Goal: Navigation & Orientation: Find specific page/section

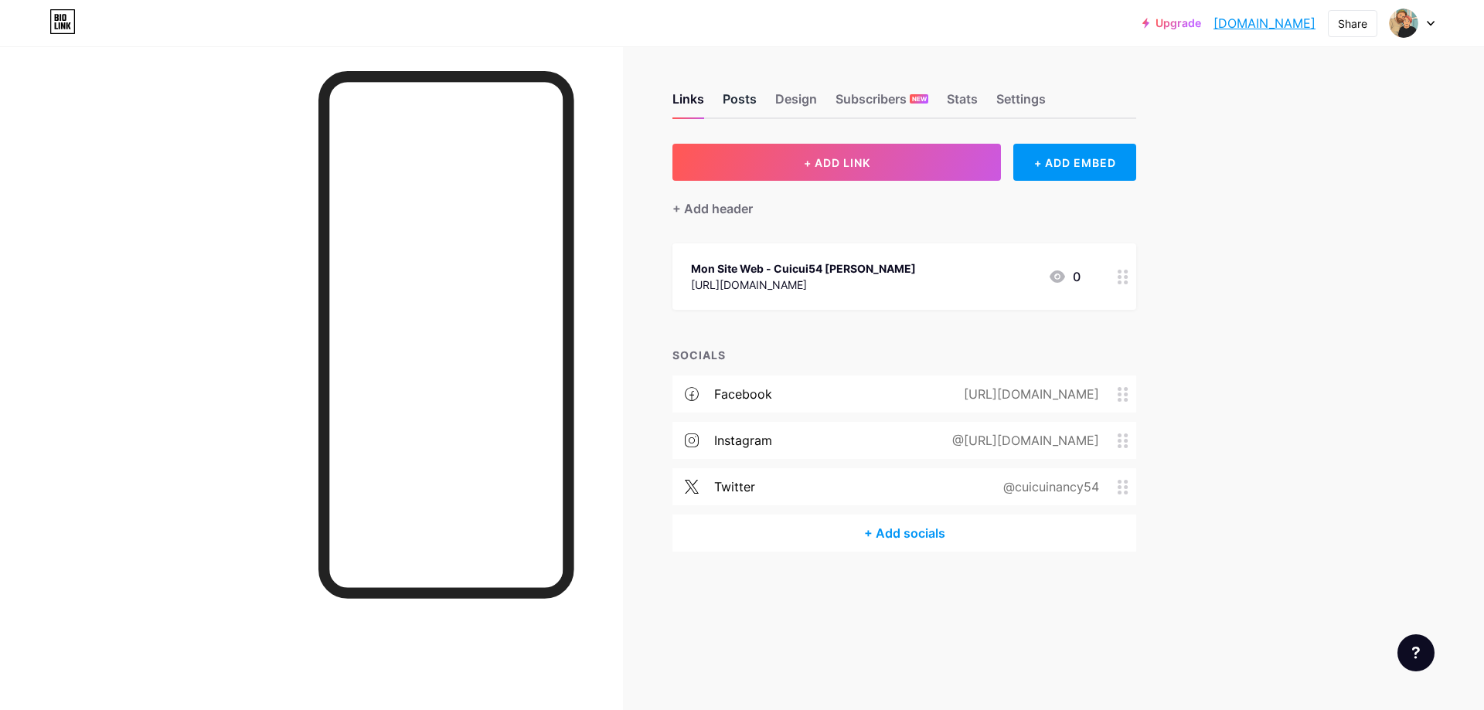
click at [742, 102] on div "Posts" at bounding box center [740, 104] width 34 height 28
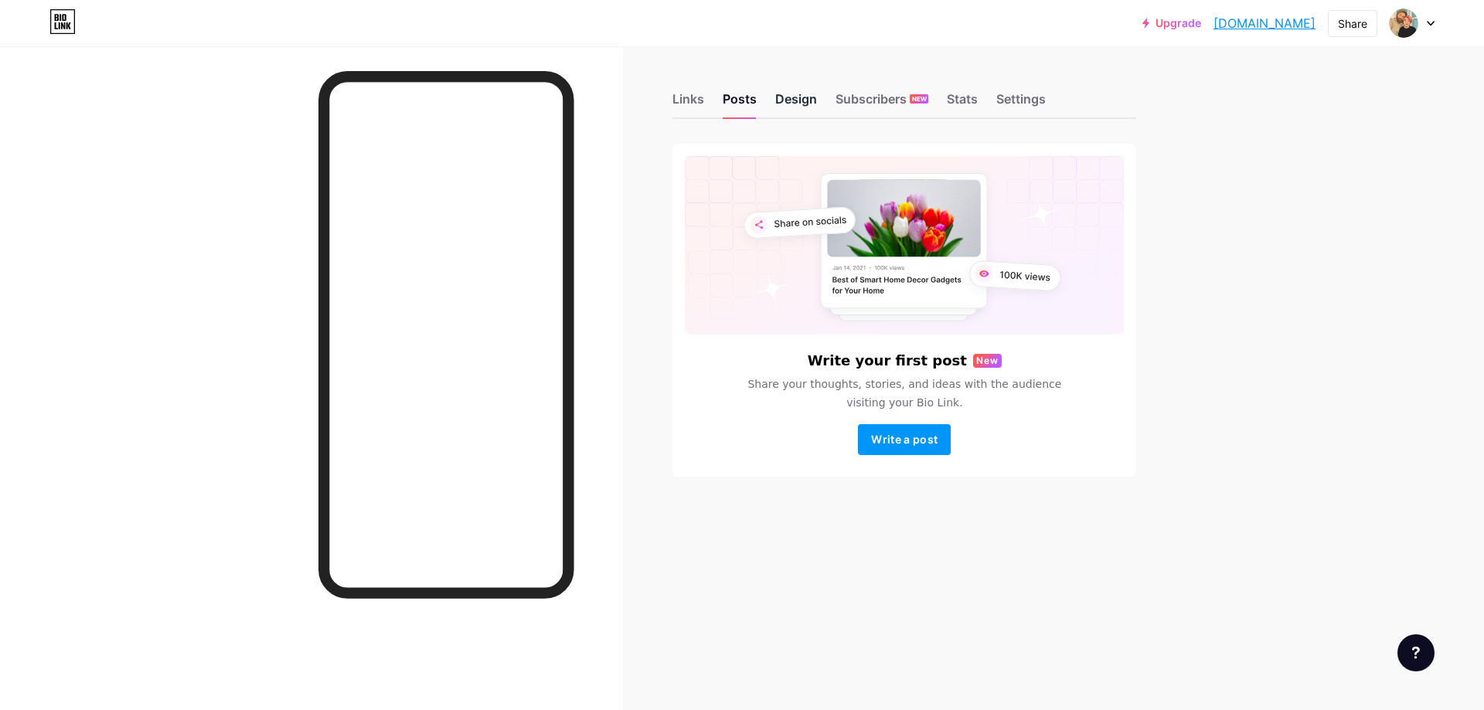
click at [802, 100] on div "Design" at bounding box center [796, 104] width 42 height 28
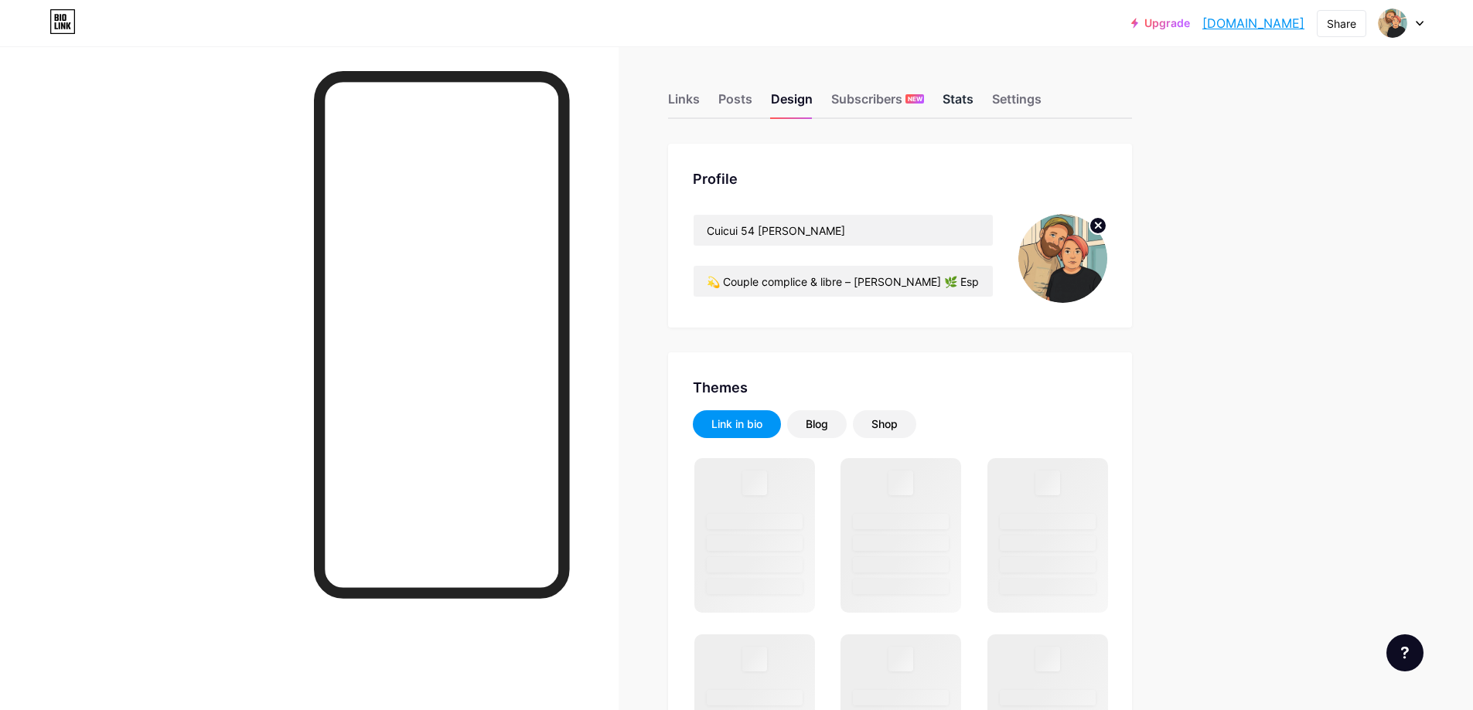
click at [955, 99] on div "Stats" at bounding box center [957, 104] width 31 height 28
